Goal: Task Accomplishment & Management: Use online tool/utility

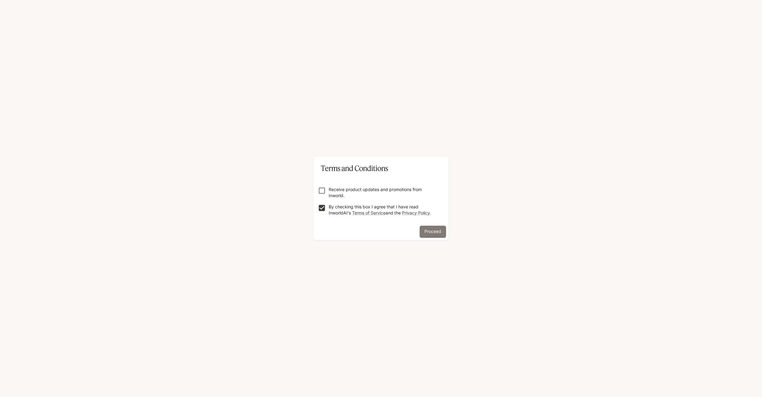
click at [433, 231] on button "Proceed" at bounding box center [432, 232] width 26 height 12
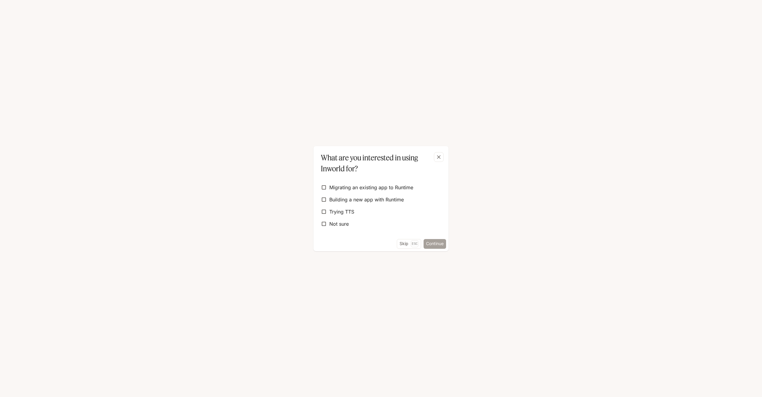
click at [434, 243] on button "Continue" at bounding box center [434, 244] width 22 height 10
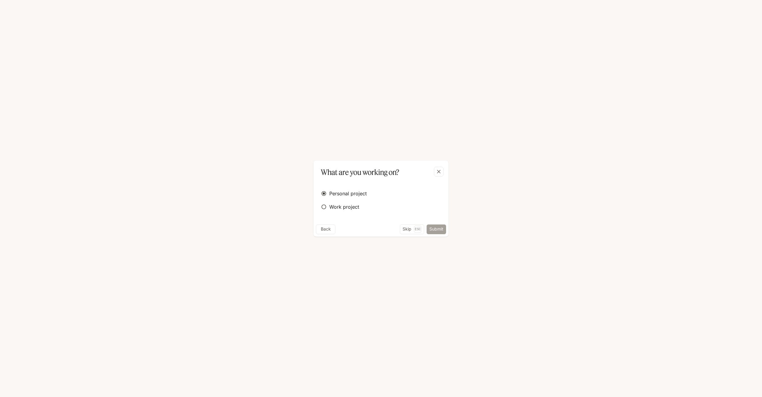
click at [437, 229] on button "Submit" at bounding box center [435, 230] width 19 height 10
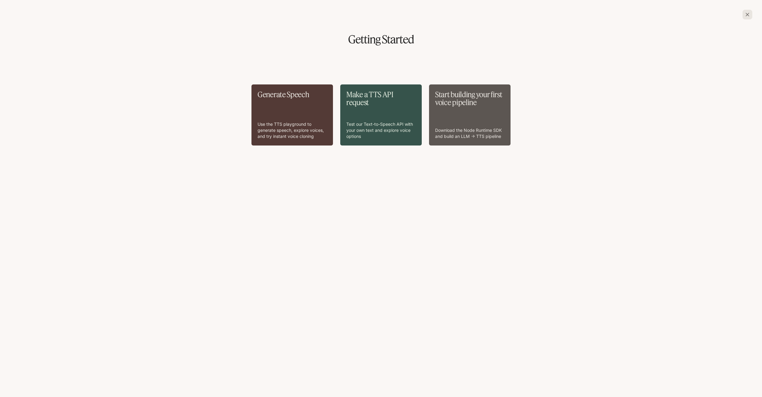
click at [457, 123] on div "Start building your first voice pipeline Download the Node Runtime SDK and buil…" at bounding box center [469, 115] width 69 height 49
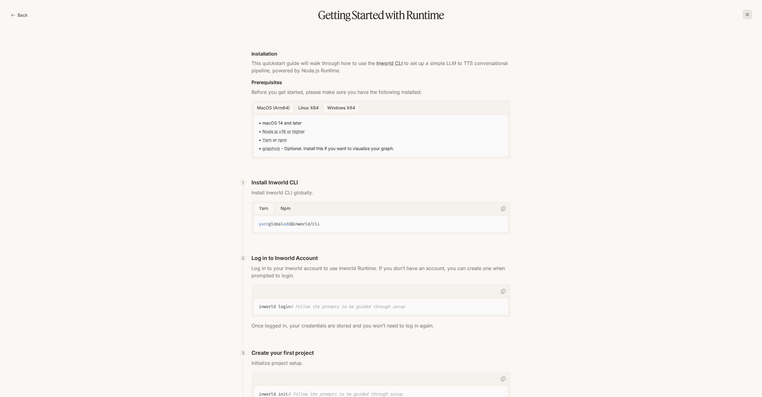
click at [339, 107] on button "Windows x64" at bounding box center [341, 108] width 34 height 10
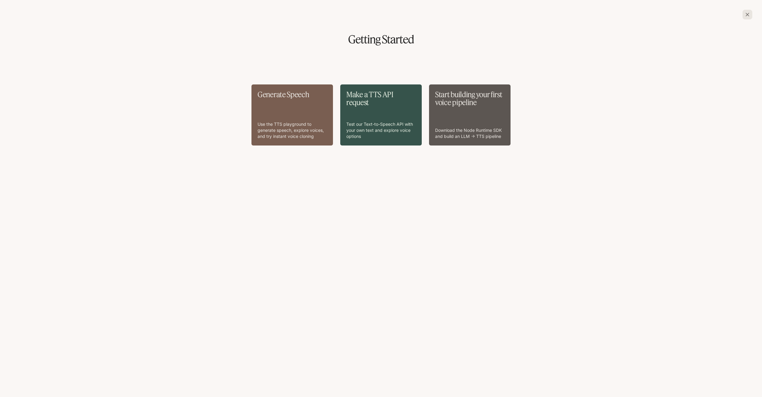
click at [280, 116] on div "Generate Speech Use the TTS playground to generate speech, explore voices, and …" at bounding box center [291, 115] width 69 height 49
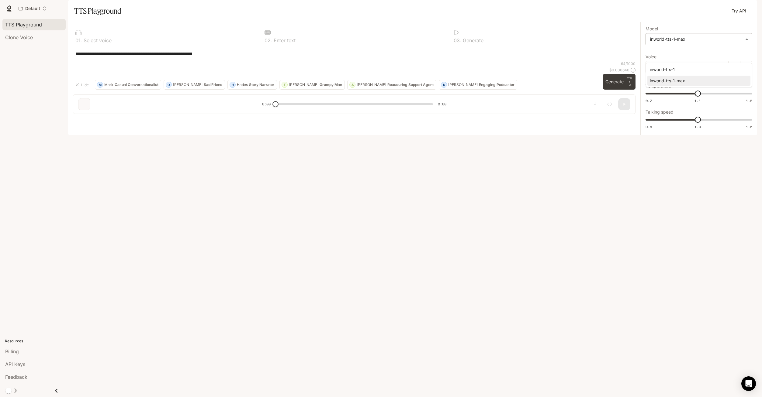
click at [713, 55] on body "**********" at bounding box center [381, 198] width 762 height 397
click at [713, 55] on div at bounding box center [381, 198] width 762 height 397
